Goal: Task Accomplishment & Management: Complete application form

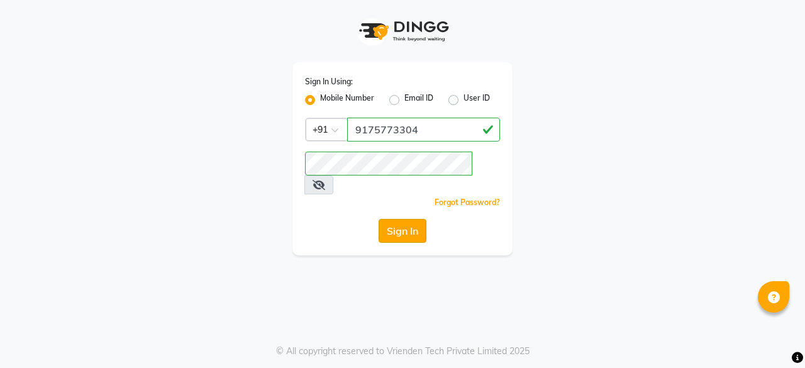
click at [410, 219] on button "Sign In" at bounding box center [403, 231] width 48 height 24
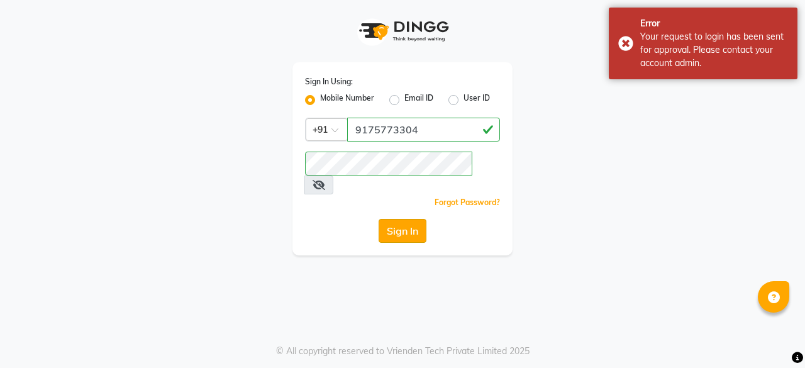
click at [419, 219] on button "Sign In" at bounding box center [403, 231] width 48 height 24
click at [419, 219] on div "Sign In" at bounding box center [402, 231] width 195 height 24
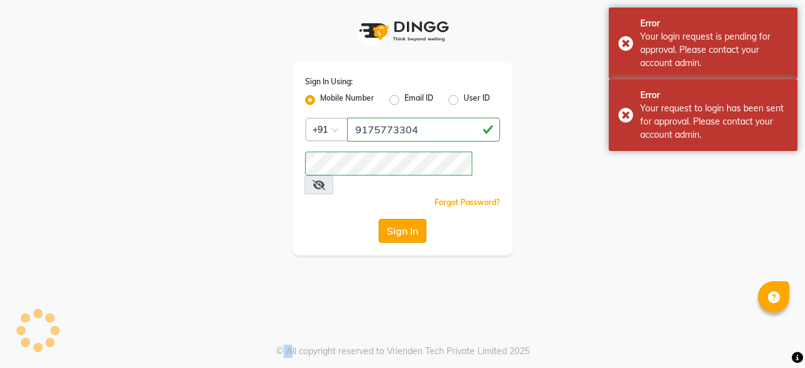
click at [419, 219] on button "Sign In" at bounding box center [403, 231] width 48 height 24
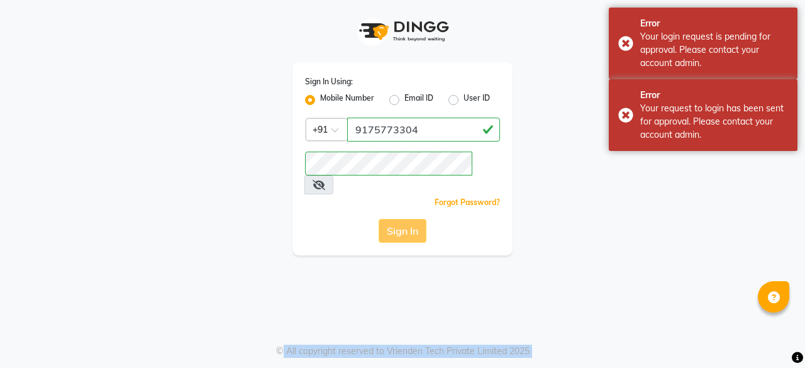
click at [419, 219] on div "Sign In" at bounding box center [402, 231] width 195 height 24
click at [419, 219] on button "Sign In" at bounding box center [403, 231] width 48 height 24
click at [419, 219] on div "Sign In" at bounding box center [402, 231] width 195 height 24
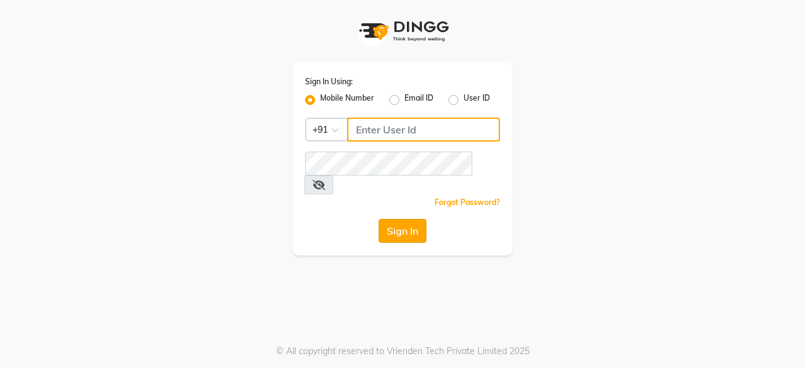
type input "9175773304"
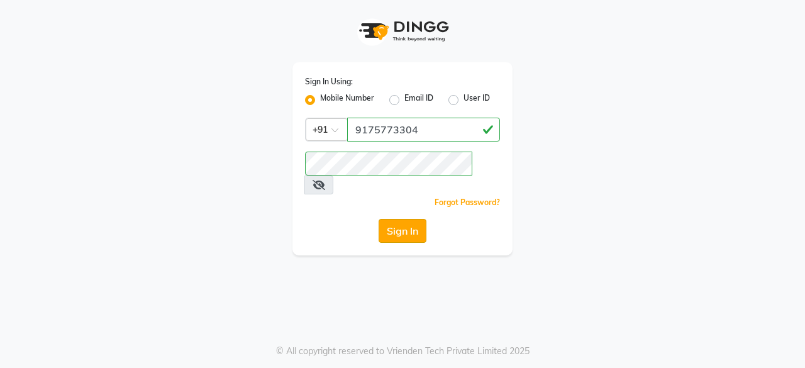
click at [399, 219] on button "Sign In" at bounding box center [403, 231] width 48 height 24
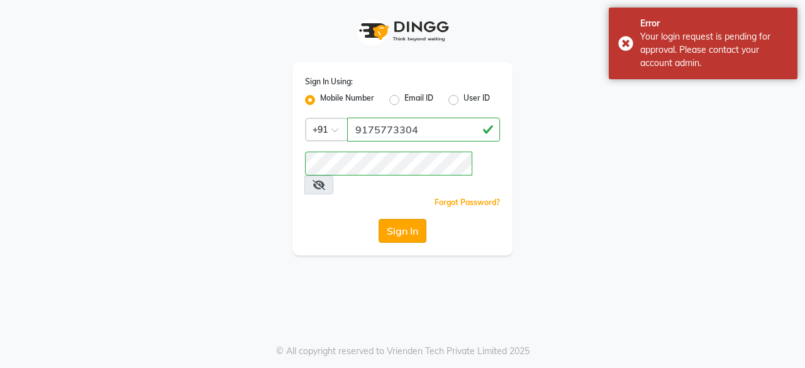
click at [399, 219] on button "Sign In" at bounding box center [403, 231] width 48 height 24
click at [399, 219] on div "Sign In" at bounding box center [402, 231] width 195 height 24
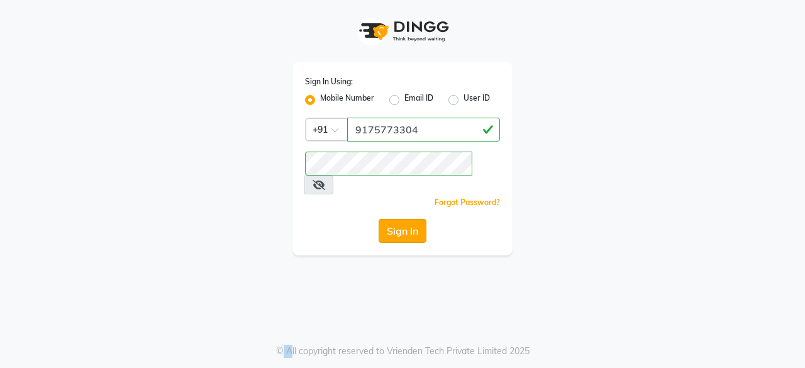
click at [410, 219] on button "Sign In" at bounding box center [403, 231] width 48 height 24
click at [414, 219] on button "Sign In" at bounding box center [403, 231] width 48 height 24
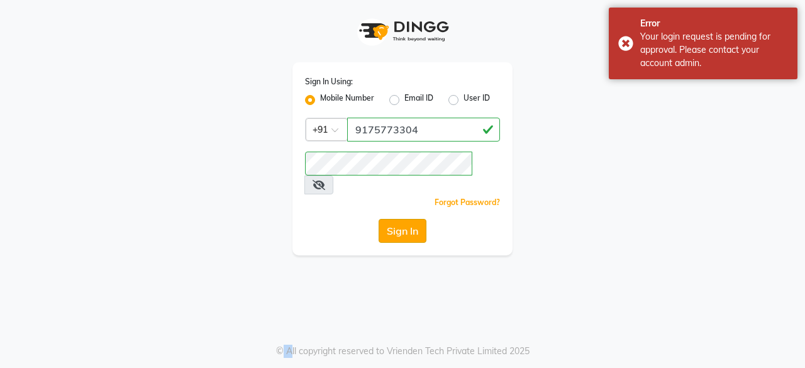
click at [410, 219] on button "Sign In" at bounding box center [403, 231] width 48 height 24
click at [325, 180] on icon at bounding box center [319, 185] width 13 height 10
click at [398, 220] on button "Sign In" at bounding box center [403, 231] width 48 height 24
click at [324, 180] on icon at bounding box center [318, 185] width 11 height 10
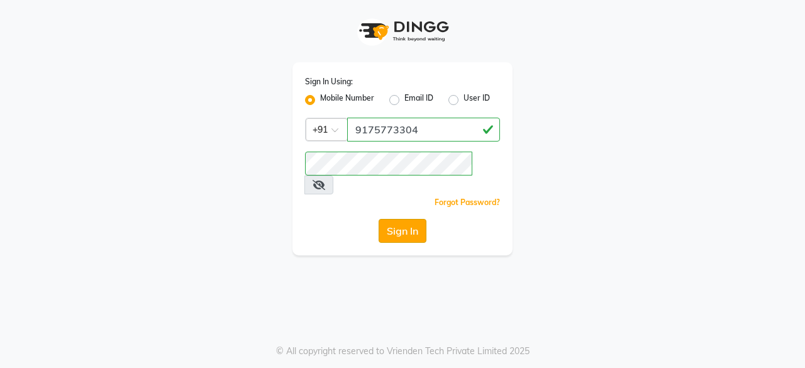
click at [403, 219] on button "Sign In" at bounding box center [403, 231] width 48 height 24
click at [399, 219] on button "Sign In" at bounding box center [403, 231] width 48 height 24
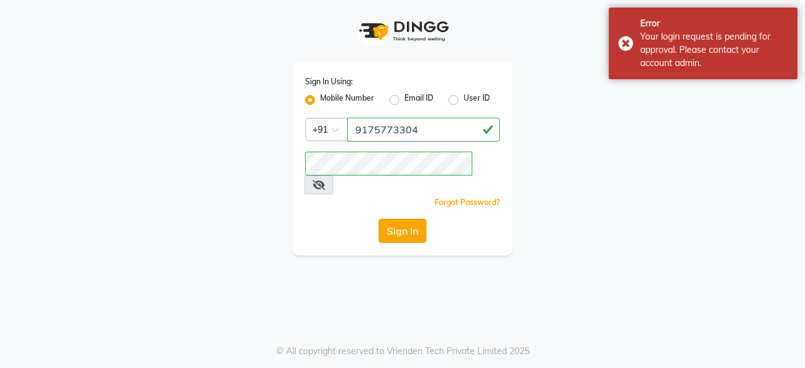
click at [404, 219] on button "Sign In" at bounding box center [403, 231] width 48 height 24
click at [404, 219] on div "Sign In" at bounding box center [402, 231] width 195 height 24
click at [404, 219] on button "Sign In" at bounding box center [403, 231] width 48 height 24
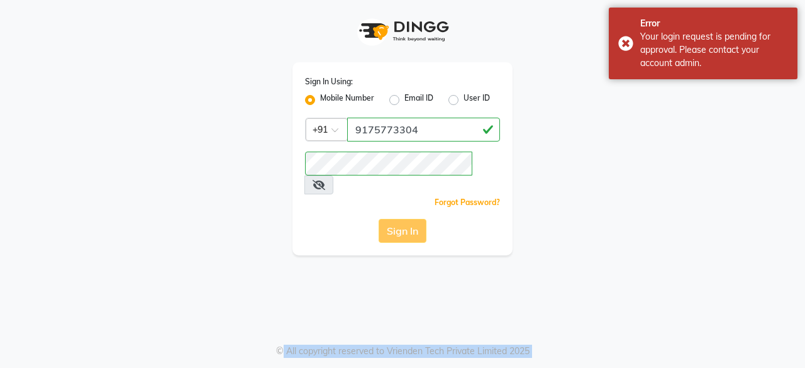
click at [404, 219] on div "Sign In" at bounding box center [402, 231] width 195 height 24
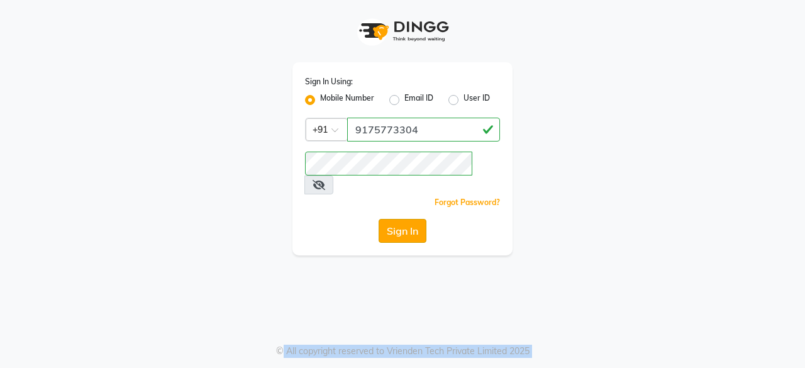
click at [403, 219] on button "Sign In" at bounding box center [403, 231] width 48 height 24
click at [412, 219] on button "Sign In" at bounding box center [403, 231] width 48 height 24
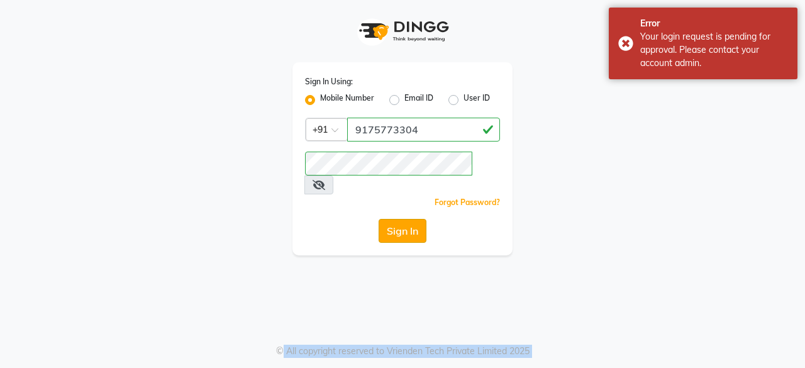
click at [412, 219] on button "Sign In" at bounding box center [403, 231] width 48 height 24
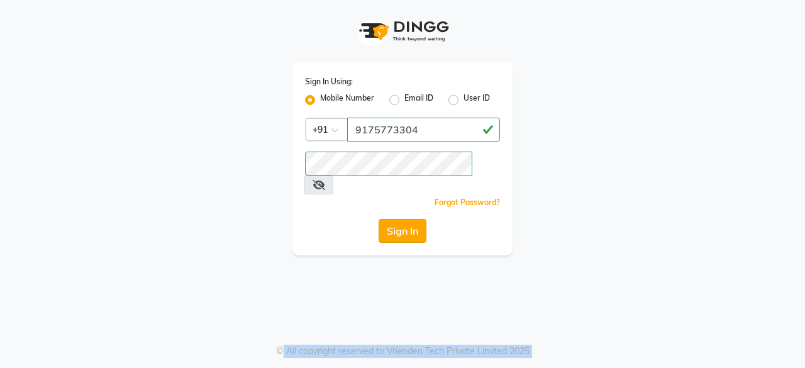
click at [417, 219] on button "Sign In" at bounding box center [403, 231] width 48 height 24
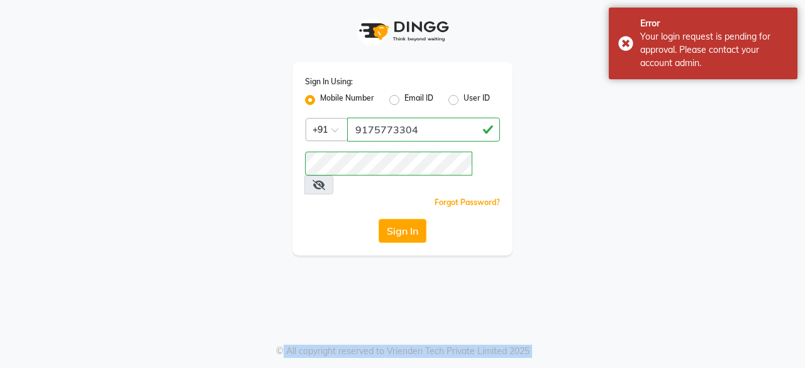
click at [415, 219] on button "Sign In" at bounding box center [403, 231] width 48 height 24
click at [390, 219] on button "Sign In" at bounding box center [403, 231] width 48 height 24
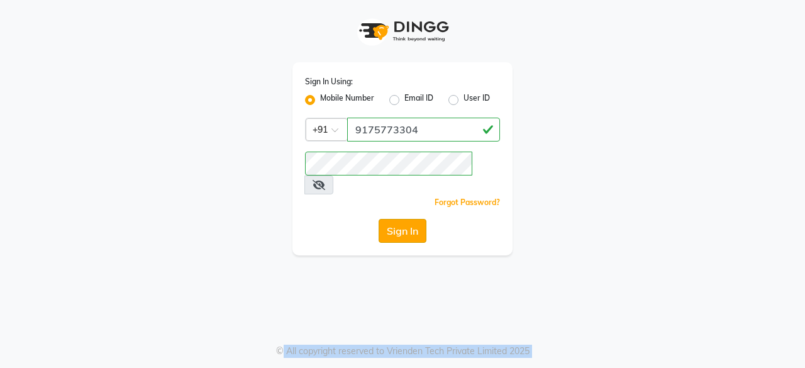
click at [388, 219] on button "Sign In" at bounding box center [403, 231] width 48 height 24
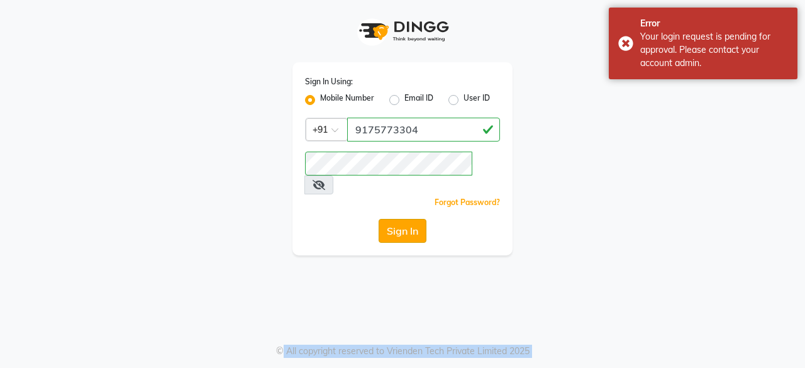
click at [388, 219] on button "Sign In" at bounding box center [403, 231] width 48 height 24
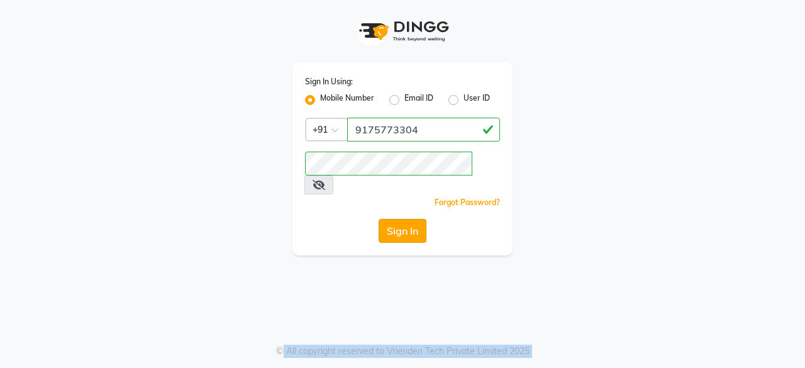
click at [388, 219] on button "Sign In" at bounding box center [403, 231] width 48 height 24
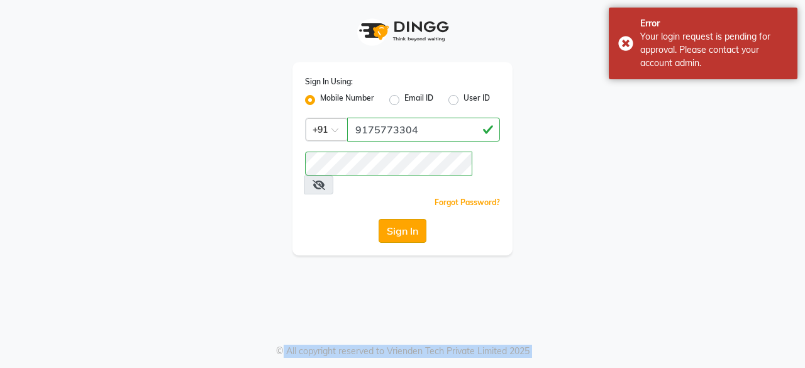
click at [388, 219] on button "Sign In" at bounding box center [403, 231] width 48 height 24
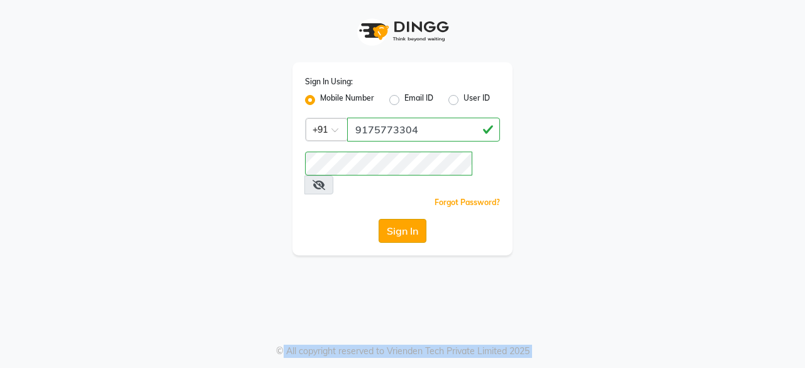
click at [388, 219] on button "Sign In" at bounding box center [403, 231] width 48 height 24
click at [405, 219] on button "Sign In" at bounding box center [403, 231] width 48 height 24
click at [573, 260] on div "Sign In Using: Mobile Number Email ID User ID Country Code × [PHONE_NUMBER] Rem…" at bounding box center [402, 184] width 805 height 368
click at [419, 219] on button "Sign In" at bounding box center [403, 231] width 48 height 24
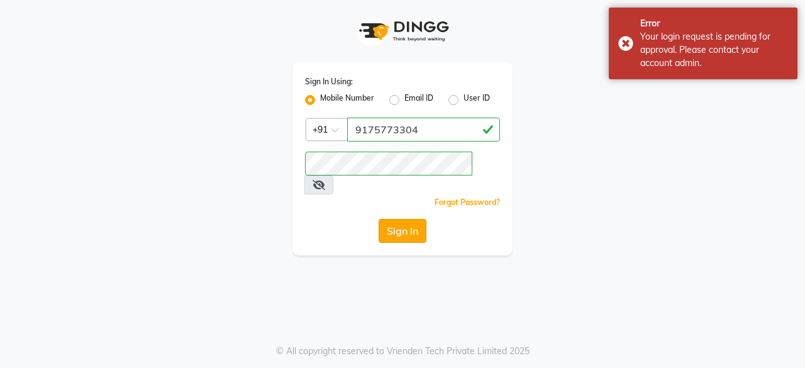
click at [406, 219] on button "Sign In" at bounding box center [403, 231] width 48 height 24
click at [406, 219] on div "Sign In" at bounding box center [402, 231] width 195 height 24
click at [406, 219] on button "Sign In" at bounding box center [403, 231] width 48 height 24
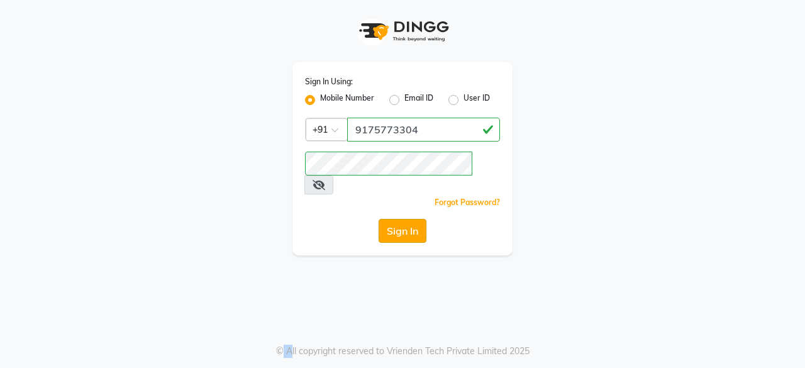
click at [418, 219] on button "Sign In" at bounding box center [403, 231] width 48 height 24
click at [396, 219] on button "Sign In" at bounding box center [403, 231] width 48 height 24
click at [413, 219] on button "Sign In" at bounding box center [403, 231] width 48 height 24
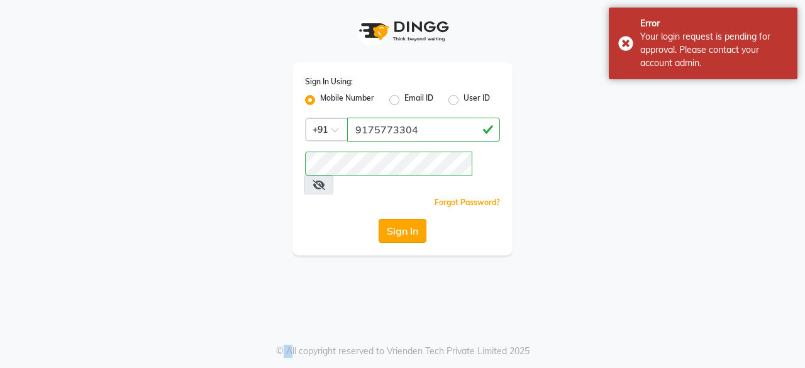
click at [385, 219] on button "Sign In" at bounding box center [403, 231] width 48 height 24
click at [388, 219] on button "Sign In" at bounding box center [403, 231] width 48 height 24
click at [389, 219] on div "Sign In" at bounding box center [402, 231] width 195 height 24
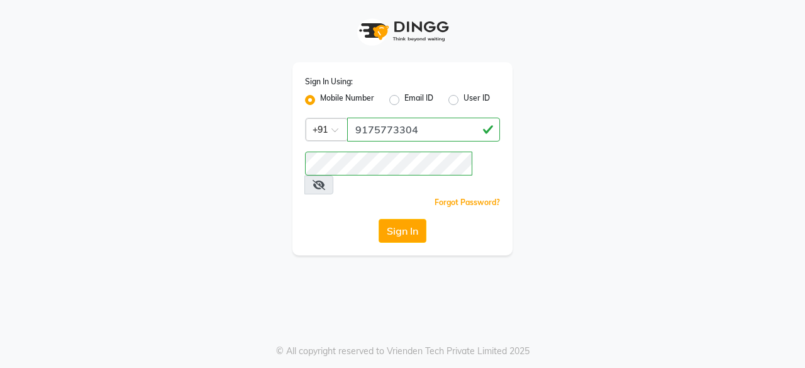
drag, startPoint x: 748, startPoint y: 193, endPoint x: 542, endPoint y: 200, distance: 206.5
drag, startPoint x: 542, startPoint y: 200, endPoint x: 415, endPoint y: 221, distance: 128.2
click at [415, 221] on button "Sign In" at bounding box center [403, 231] width 48 height 24
click at [400, 219] on button "Sign In" at bounding box center [403, 231] width 48 height 24
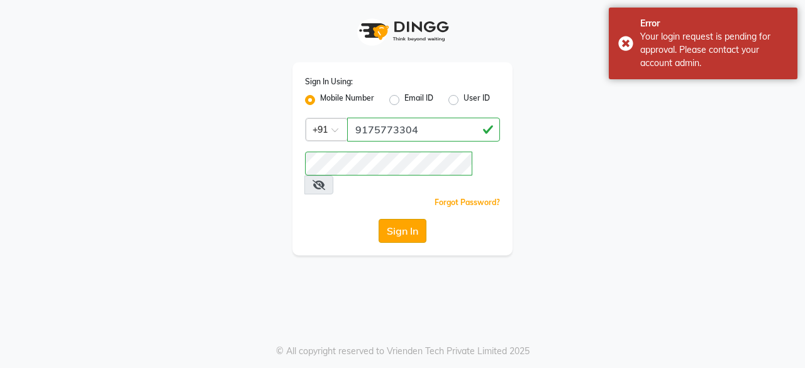
click at [415, 219] on button "Sign In" at bounding box center [403, 231] width 48 height 24
click at [405, 103] on label "Email ID" at bounding box center [419, 99] width 29 height 15
click at [405, 101] on input "Email ID" at bounding box center [409, 96] width 8 height 8
radio input "true"
radio input "false"
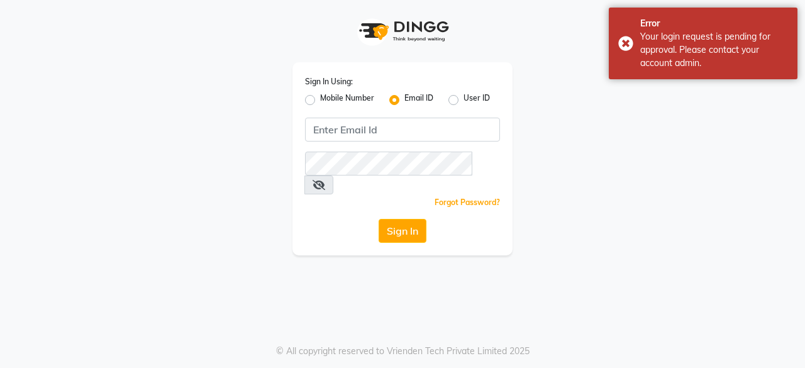
click at [317, 106] on div "Mobile Number" at bounding box center [339, 99] width 69 height 15
click at [317, 100] on div "Mobile Number" at bounding box center [339, 99] width 69 height 15
click at [303, 98] on div "Sign In Using: Mobile Number Email ID User ID Remember me Forgot Password? Sign…" at bounding box center [403, 158] width 220 height 193
click at [320, 99] on label "Mobile Number" at bounding box center [347, 99] width 54 height 15
click at [320, 99] on input "Mobile Number" at bounding box center [324, 96] width 8 height 8
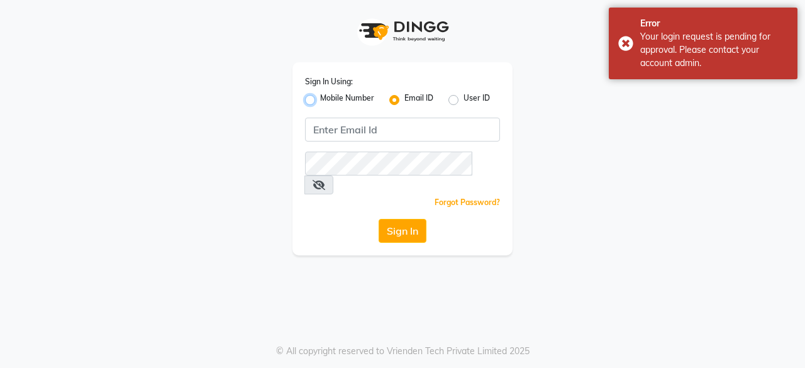
radio input "true"
radio input "false"
click at [392, 219] on button "Sign In" at bounding box center [403, 231] width 48 height 24
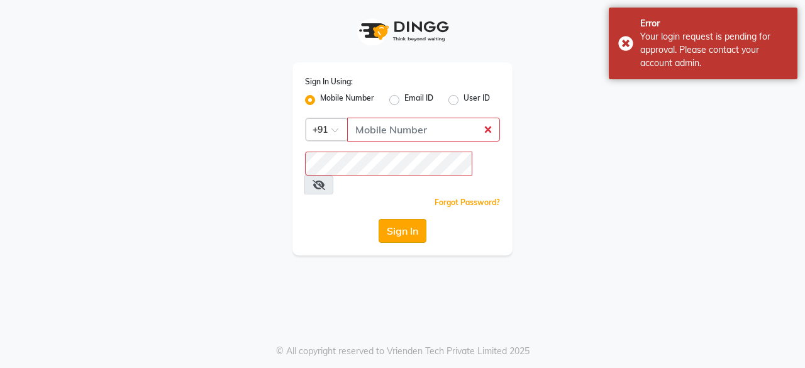
click at [406, 219] on button "Sign In" at bounding box center [403, 231] width 48 height 24
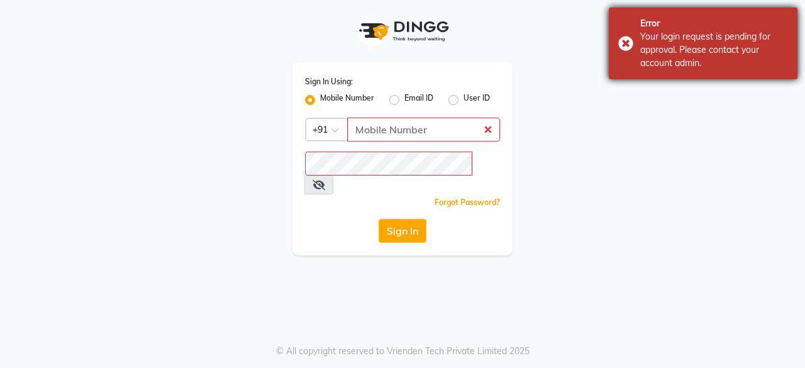
click at [632, 43] on div "Error Your login request is pending for approval. Please contact your account a…" at bounding box center [703, 44] width 189 height 72
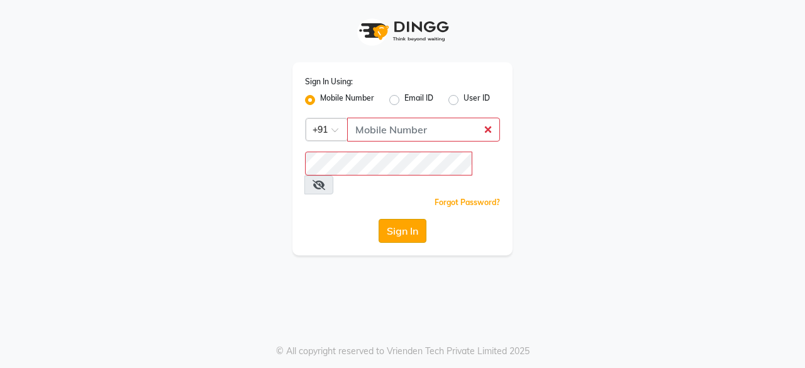
click at [405, 221] on button "Sign In" at bounding box center [403, 231] width 48 height 24
click at [405, 134] on input "Username" at bounding box center [423, 130] width 153 height 24
type input "9175773304"
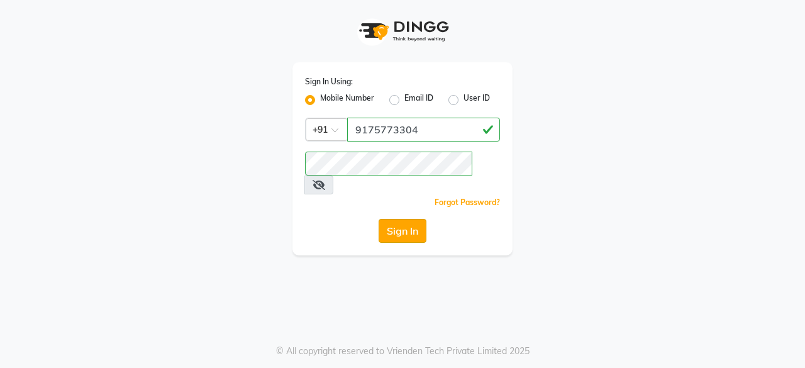
click at [398, 219] on button "Sign In" at bounding box center [403, 231] width 48 height 24
click at [396, 219] on button "Sign In" at bounding box center [403, 231] width 48 height 24
